Goal: Information Seeking & Learning: Understand process/instructions

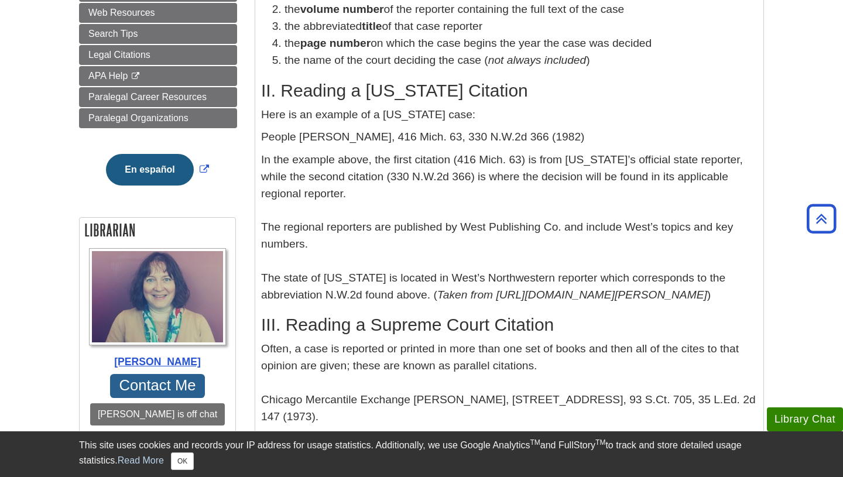
scroll to position [333, 0]
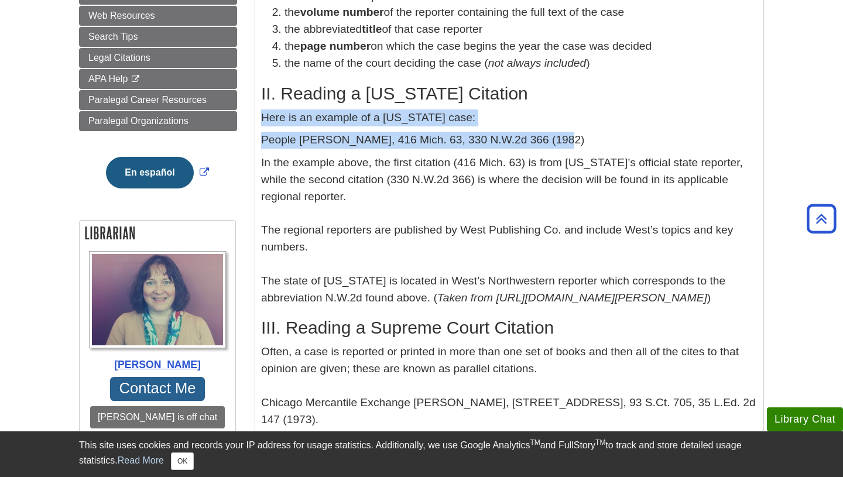
drag, startPoint x: 260, startPoint y: 123, endPoint x: 547, endPoint y: 149, distance: 287.4
click at [547, 149] on div "I. Reading a Case Citation Cases are published in reporters. Typically, a case …" at bounding box center [509, 406] width 508 height 969
copy div "Here is an example of a [US_STATE] case: People [PERSON_NAME], 416 Mich. 63, 33…"
click at [547, 149] on p "People [PERSON_NAME], 416 Mich. 63, 330 N.W.2d 366 (1982)" at bounding box center [509, 140] width 496 height 17
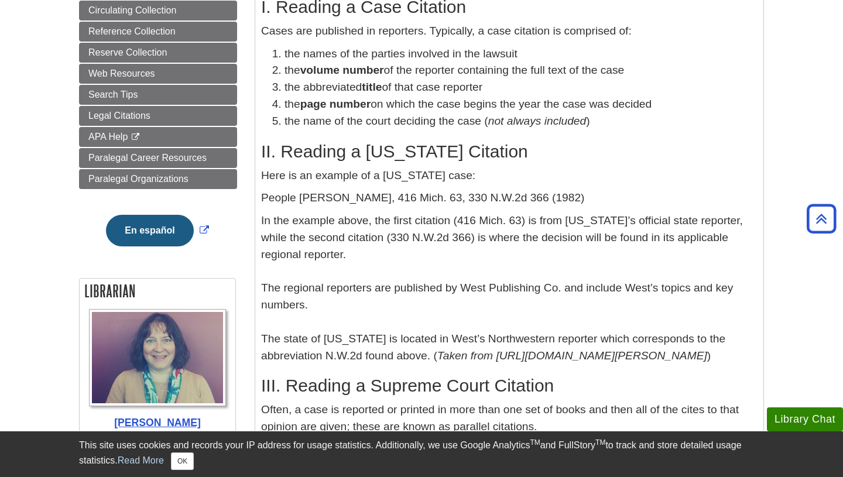
scroll to position [277, 0]
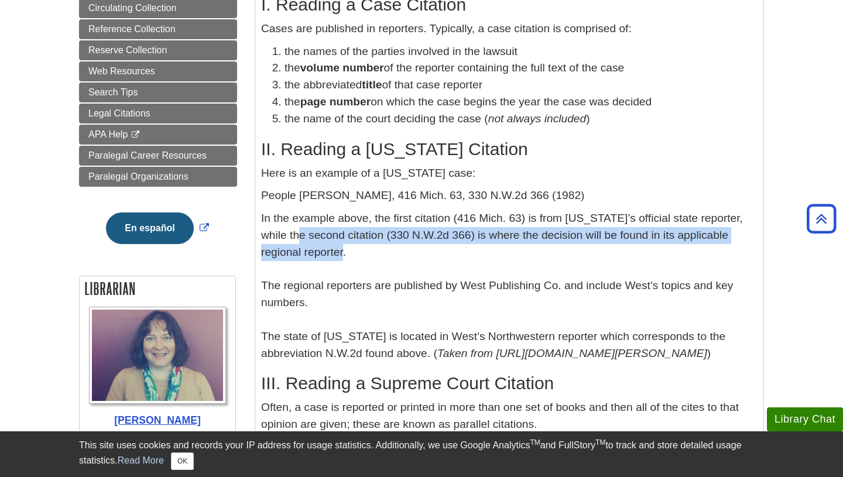
drag, startPoint x: 280, startPoint y: 241, endPoint x: 448, endPoint y: 255, distance: 168.6
click at [448, 255] on p "In the example above, the first citation (416 Mich. 63) is from [US_STATE]’s of…" at bounding box center [509, 286] width 496 height 152
copy p "second citation (330 N.W.2d 366) is where the decision will be found in its app…"
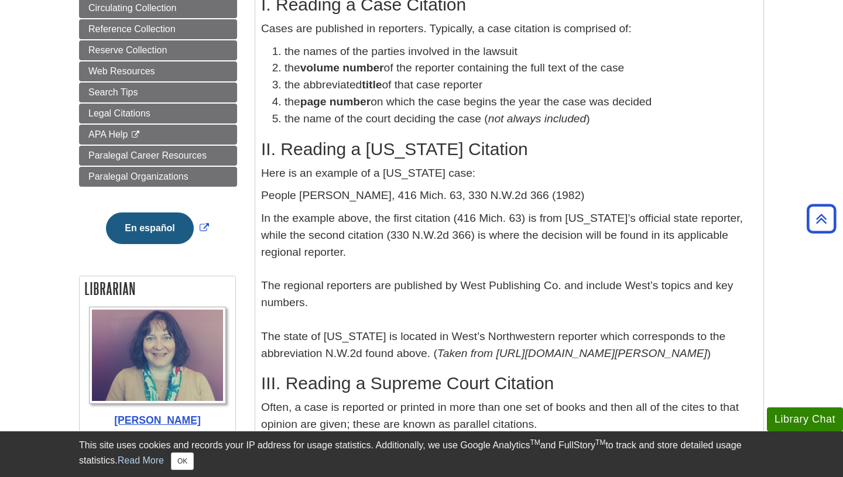
click at [451, 255] on p "In the example above, the first citation (416 Mich. 63) is from [US_STATE]’s of…" at bounding box center [509, 286] width 496 height 152
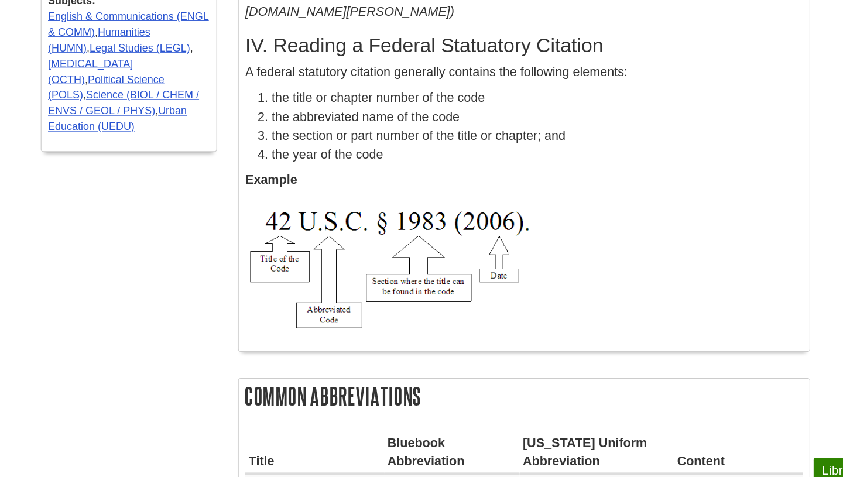
scroll to position [909, 0]
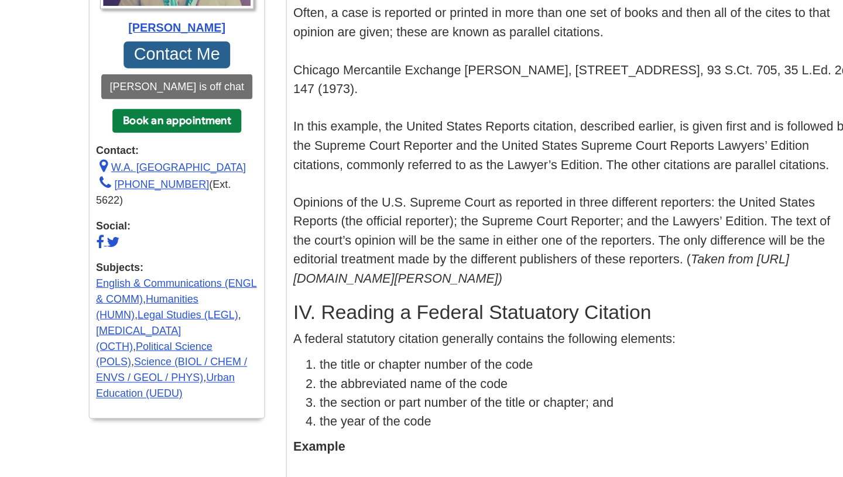
scroll to position [603, 0]
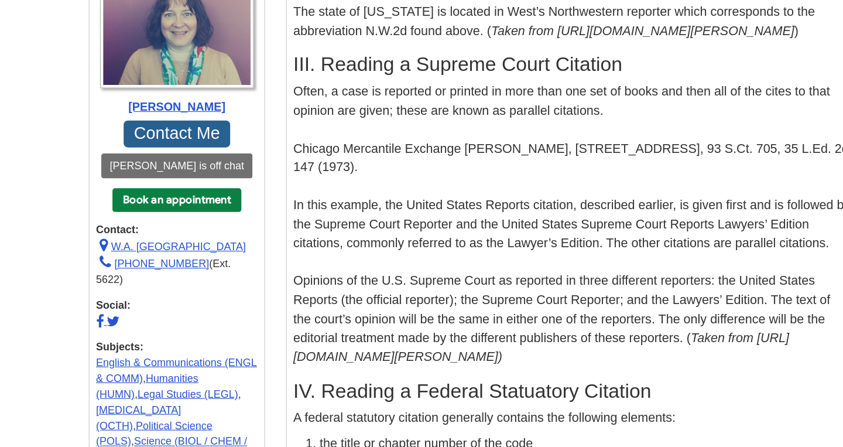
drag, startPoint x: 273, startPoint y: 201, endPoint x: 534, endPoint y: 5, distance: 326.3
